Goal: Transaction & Acquisition: Purchase product/service

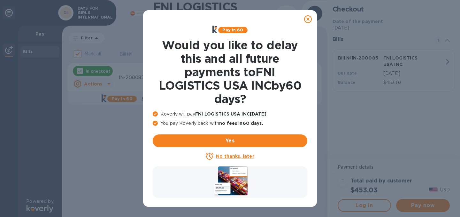
click at [309, 19] on icon at bounding box center [308, 19] width 8 height 8
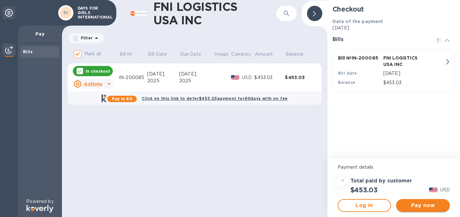
click at [425, 206] on span "Pay now" at bounding box center [422, 205] width 43 height 8
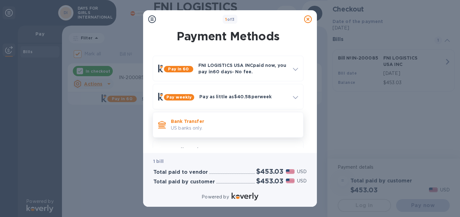
click at [270, 126] on p "US banks only." at bounding box center [234, 128] width 127 height 7
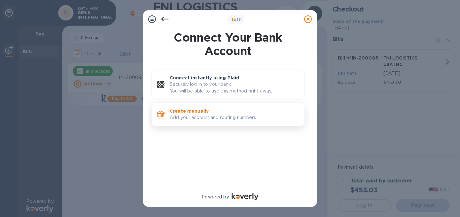
click at [266, 118] on p "Add your account and routing numbers." at bounding box center [235, 117] width 130 height 7
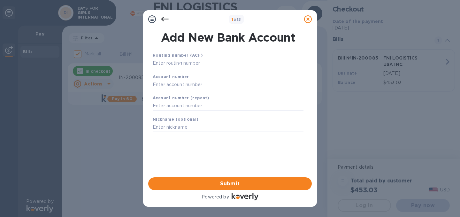
click at [210, 61] on input "text" at bounding box center [228, 63] width 151 height 10
paste input "125008547"
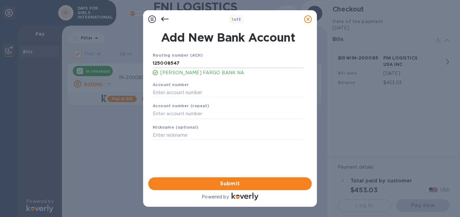
type input "125008547"
paste input "8913960301"
type input "8913960301"
click at [197, 112] on input "text" at bounding box center [228, 114] width 151 height 10
paste input "8913960301"
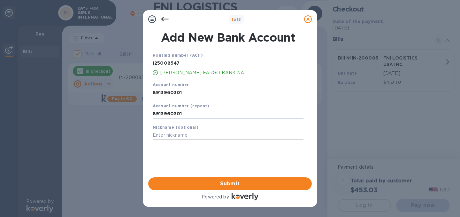
type input "8913960301"
click at [211, 136] on input "text" at bounding box center [228, 135] width 151 height 10
type input "DFGI"
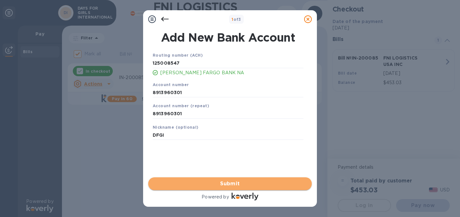
click at [252, 187] on span "Submit" at bounding box center [229, 184] width 153 height 8
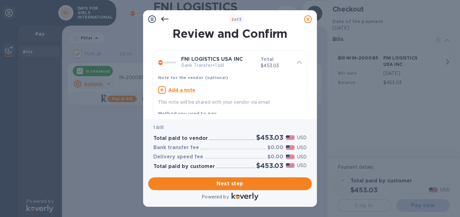
click at [181, 89] on u "Add a note" at bounding box center [181, 89] width 27 height 5
click at [182, 89] on textarea at bounding box center [225, 90] width 134 height 5
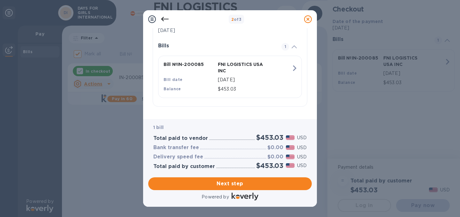
scroll to position [138, 0]
type textarea "Nicole's confirmation."
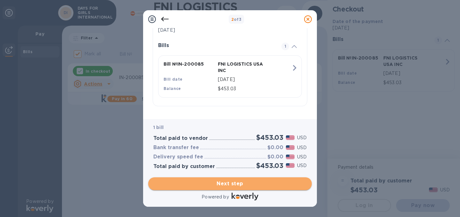
click at [253, 184] on span "Next step" at bounding box center [229, 184] width 153 height 8
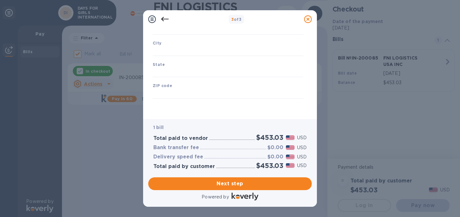
type input "United States"
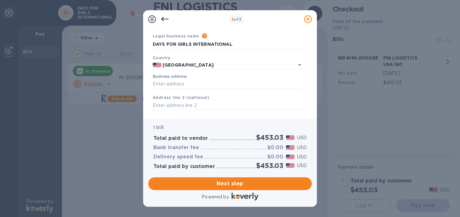
scroll to position [21, 0]
click at [203, 82] on input "Business address" at bounding box center [228, 84] width 151 height 10
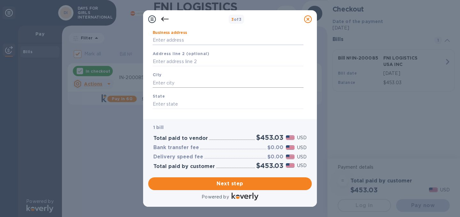
scroll to position [0, 0]
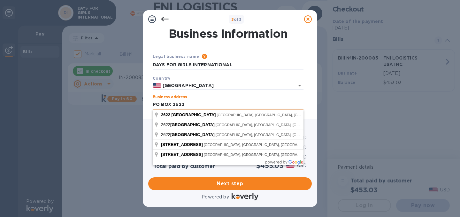
click at [244, 100] on input "PO BOX 2622" at bounding box center [228, 105] width 151 height 10
type input "PO BOX 2622"
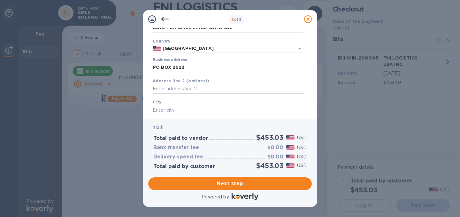
scroll to position [43, 0]
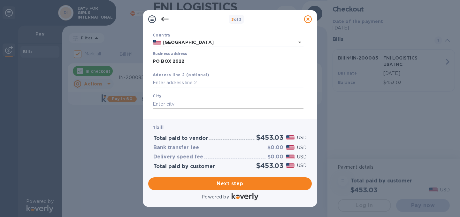
click at [180, 104] on input "text" at bounding box center [228, 104] width 151 height 10
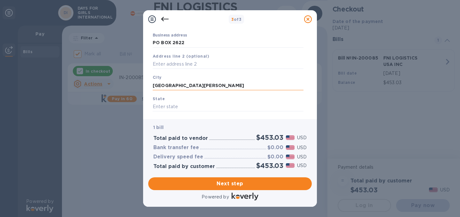
scroll to position [97, 0]
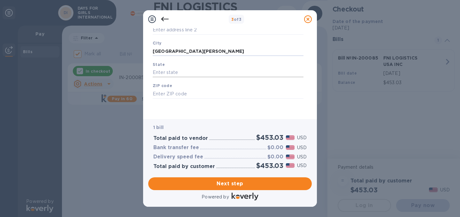
type input "Mount Vernon"
click at [188, 70] on input "text" at bounding box center [228, 73] width 151 height 10
type input "WA"
click at [180, 97] on input "text" at bounding box center [228, 94] width 151 height 10
type input "98273"
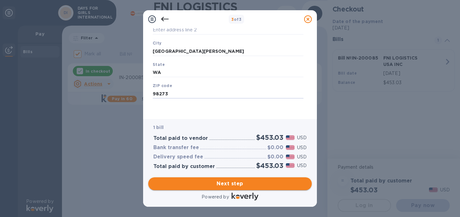
click at [250, 185] on span "Next step" at bounding box center [229, 184] width 153 height 8
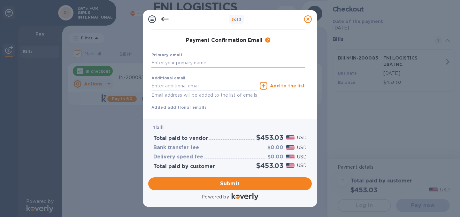
click at [233, 62] on input "text" at bounding box center [227, 63] width 153 height 10
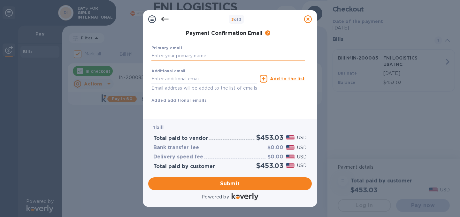
scroll to position [112, 0]
click at [221, 51] on input "text" at bounding box center [227, 56] width 153 height 10
click at [216, 74] on input "text" at bounding box center [204, 79] width 106 height 10
click at [274, 108] on div "First name Last name Phone number +1 Payment Confirmation Email The added email…" at bounding box center [227, 39] width 153 height 148
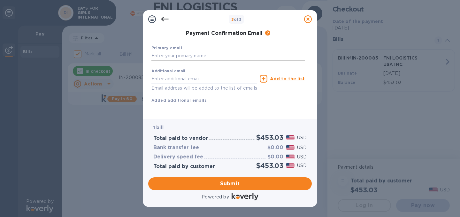
click at [208, 51] on input "text" at bounding box center [227, 56] width 153 height 10
click button "Submit" at bounding box center [0, 0] width 0 height 0
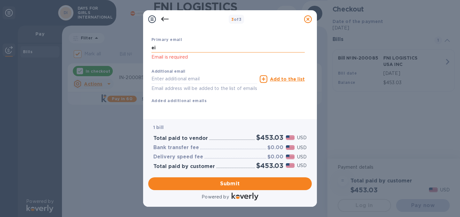
type input "e"
type input "m"
type input "Meiying Lu"
click at [168, 81] on input "text" at bounding box center [204, 79] width 106 height 10
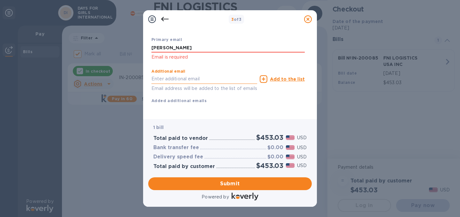
paste input "accounting@daysforgirls.org"
type input "accounting@daysforgirls.org"
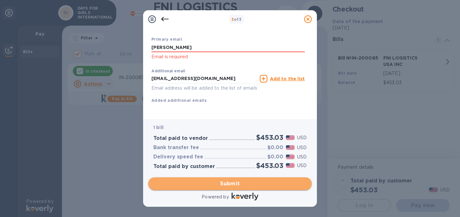
click at [250, 185] on span "Submit" at bounding box center [229, 184] width 153 height 8
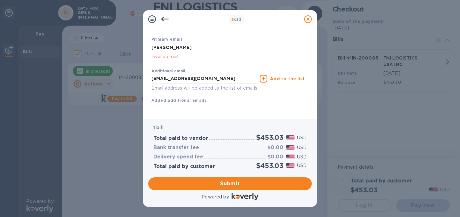
click at [184, 43] on input "Meiying Lu" at bounding box center [227, 47] width 153 height 10
drag, startPoint x: 185, startPoint y: 42, endPoint x: 140, endPoint y: 38, distance: 44.9
click at [140, 38] on div "3 of 3 Payment Contact Information First name First name is a required field La…" at bounding box center [230, 108] width 460 height 217
paste input "accounting@daysforgirls.org"
type input "accounting@daysforgirls.org"
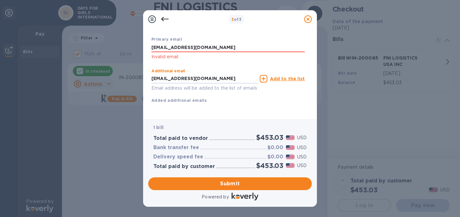
drag, startPoint x: 177, startPoint y: 73, endPoint x: 133, endPoint y: 67, distance: 44.6
click at [133, 67] on div "3 of 3 Payment Contact Information First name First name is a required field La…" at bounding box center [230, 108] width 460 height 217
type input "Finance@daysforgirls.org"
click at [228, 42] on input "accounting@daysforgirls.org" at bounding box center [227, 47] width 153 height 10
click at [228, 74] on input "Finance@daysforgirls.org" at bounding box center [204, 79] width 106 height 10
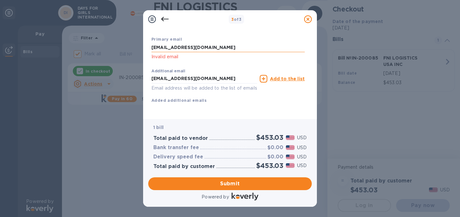
click at [222, 42] on input "accounting@daysforgirls.org" at bounding box center [227, 47] width 153 height 10
click at [231, 74] on input "Finance@daysforgirls.org" at bounding box center [204, 79] width 106 height 10
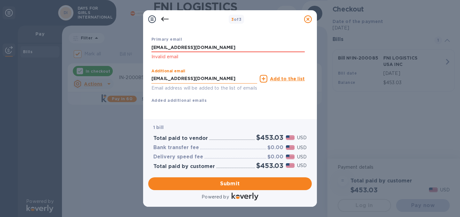
click at [231, 74] on input "Finance@daysforgirls.org" at bounding box center [204, 79] width 106 height 10
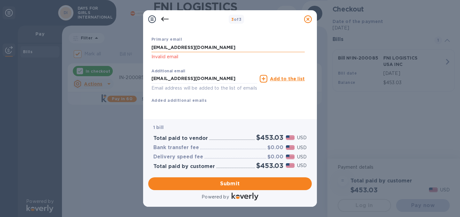
click at [232, 42] on input "accounting@daysforgirls.org" at bounding box center [227, 47] width 153 height 10
click at [257, 184] on span "Submit" at bounding box center [229, 184] width 153 height 8
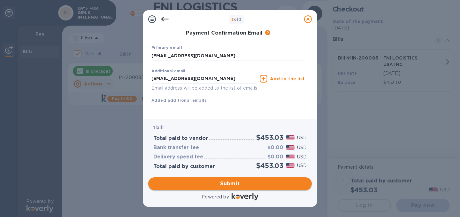
scroll to position [136, 0]
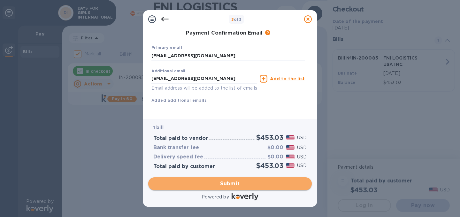
click at [258, 183] on span "Submit" at bounding box center [229, 184] width 153 height 8
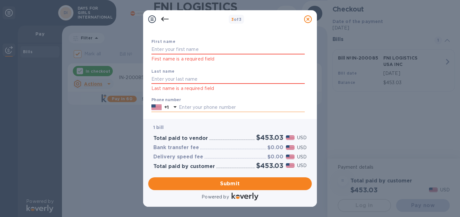
scroll to position [24, 0]
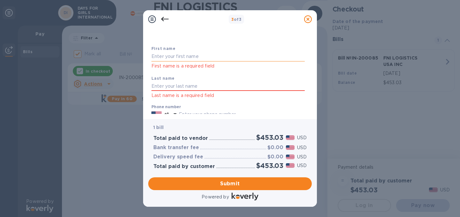
click at [186, 52] on input "text" at bounding box center [227, 57] width 153 height 10
type input "Meiying"
type input "Lu"
type input "3852422882"
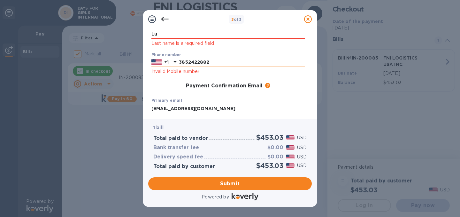
scroll to position [111, 0]
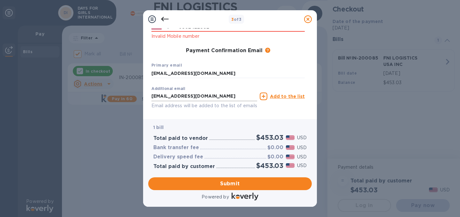
click at [228, 95] on input "Finance@daysforgirls.org" at bounding box center [204, 96] width 106 height 10
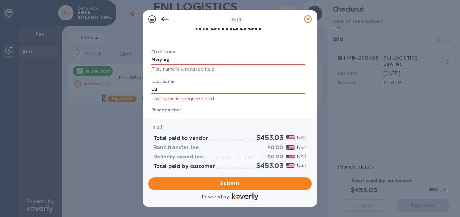
scroll to position [0, 0]
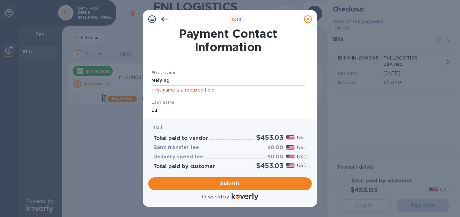
click at [260, 83] on input "Meiying" at bounding box center [227, 81] width 153 height 10
click at [168, 106] on input "Lu" at bounding box center [227, 110] width 153 height 10
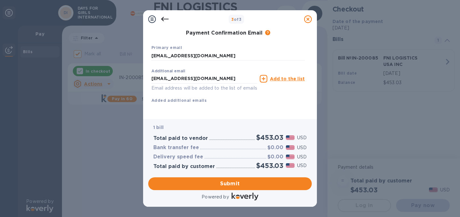
click at [263, 104] on div "First name Meiying First name is a required field Last name Lu Last name is a r…" at bounding box center [227, 27] width 153 height 174
click at [235, 182] on span "Submit" at bounding box center [229, 184] width 153 height 8
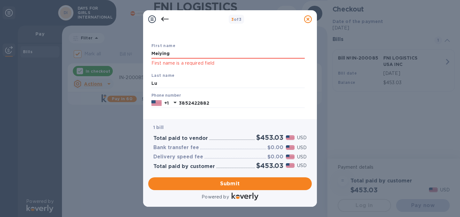
scroll to position [0, 0]
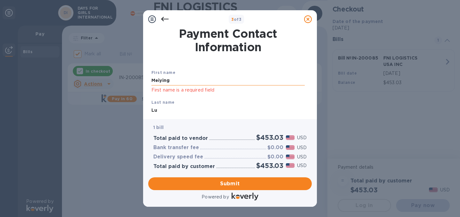
click at [208, 81] on input "Meiying" at bounding box center [227, 81] width 153 height 10
click at [203, 109] on input "Lu" at bounding box center [227, 110] width 153 height 10
click p "First name is a required field"
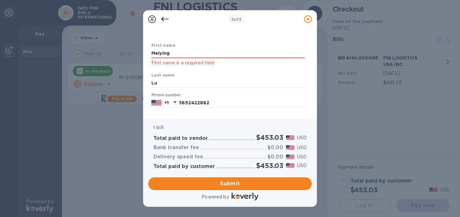
scroll to position [116, 0]
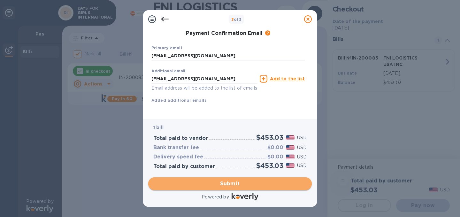
click at [246, 180] on span "Submit" at bounding box center [229, 184] width 153 height 8
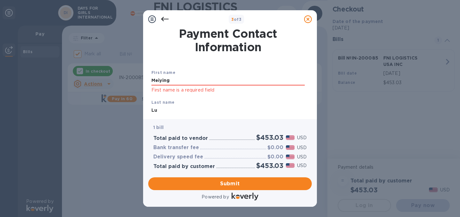
scroll to position [120, 0]
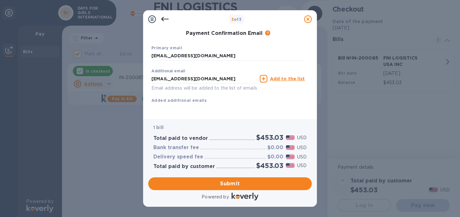
click at [243, 191] on div at bounding box center [244, 197] width 29 height 12
click at [244, 185] on span "Submit" at bounding box center [229, 184] width 153 height 8
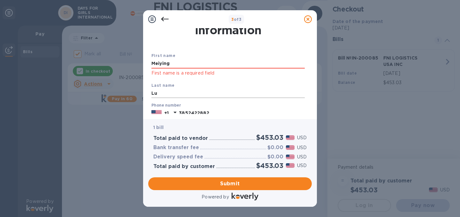
scroll to position [0, 0]
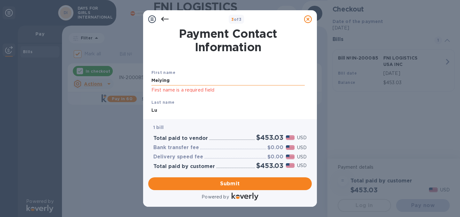
click at [207, 81] on input "Meiying" at bounding box center [227, 81] width 153 height 10
type input "DFGI"
click at [185, 109] on input "Lu" at bounding box center [227, 110] width 153 height 10
type input "L"
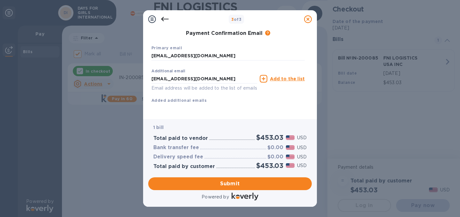
scroll to position [120, 0]
type input "DFGI"
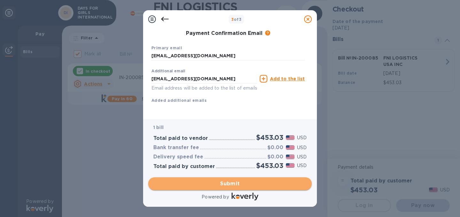
click at [240, 185] on span "Submit" at bounding box center [229, 184] width 153 height 8
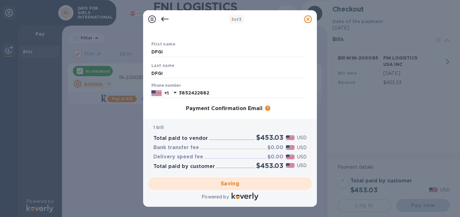
scroll to position [0, 0]
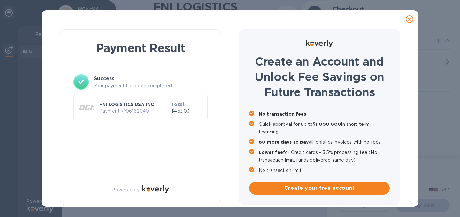
checkbox input "false"
